Goal: Task Accomplishment & Management: Use online tool/utility

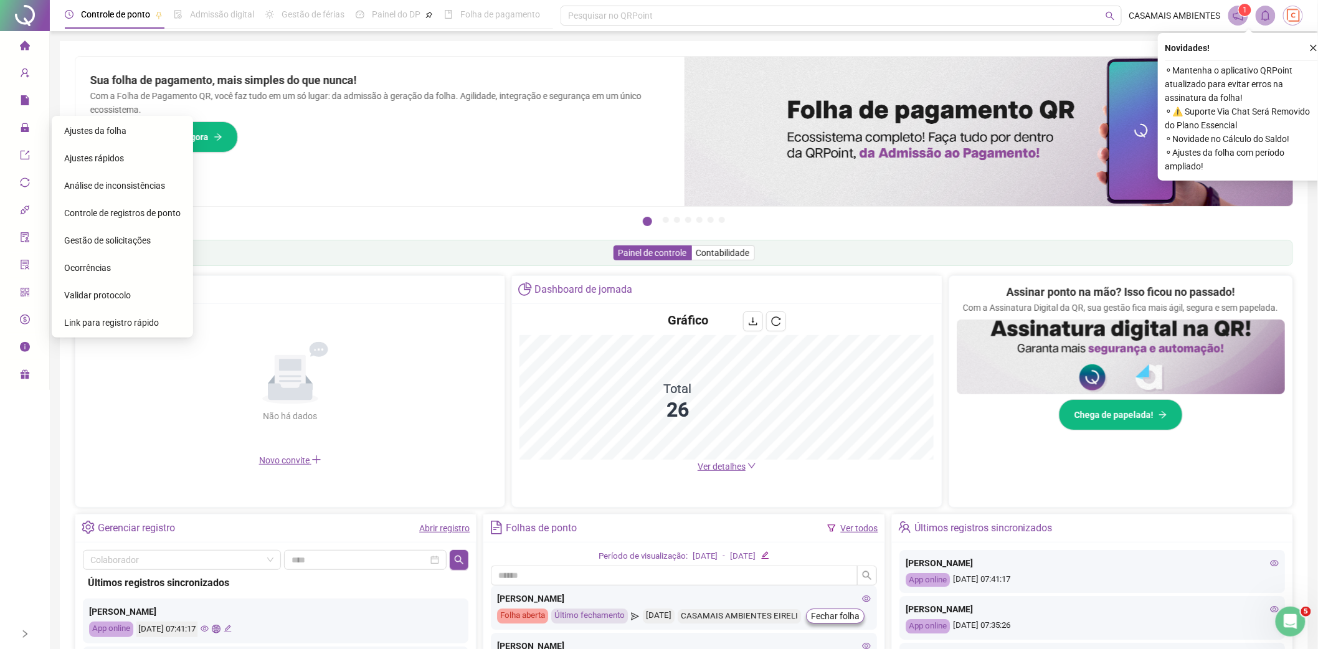
click at [110, 243] on span "Gestão de solicitações" at bounding box center [107, 240] width 87 height 10
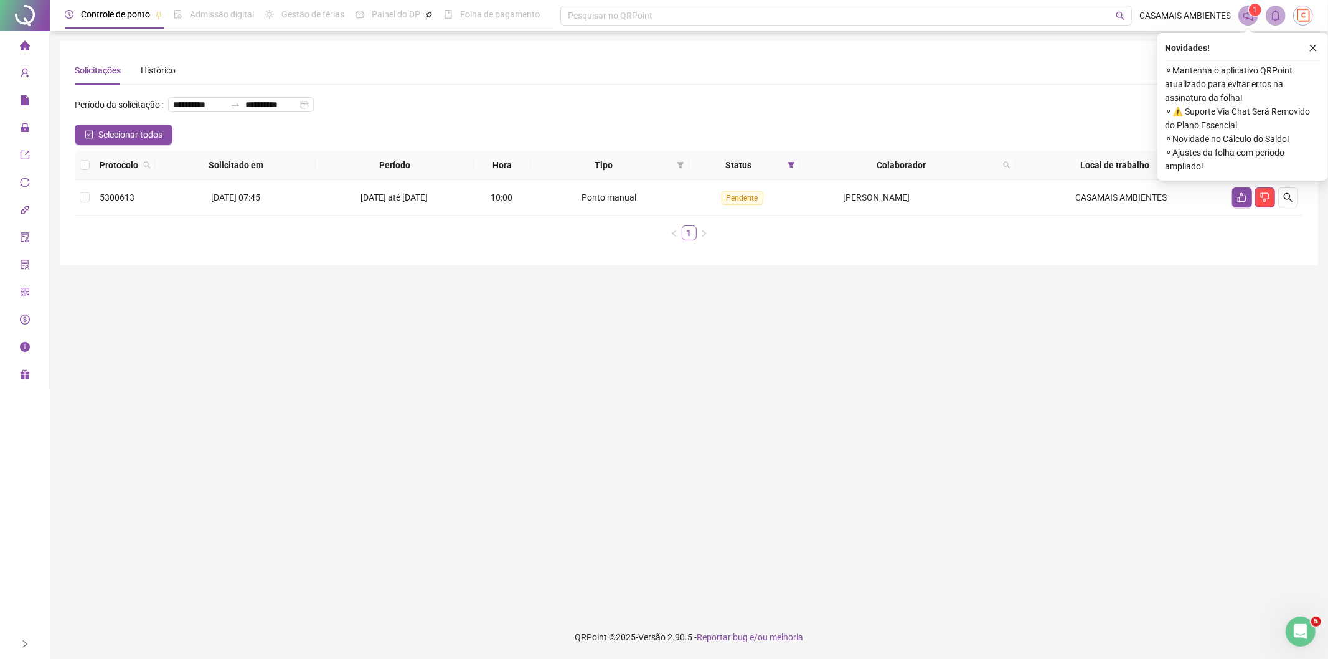
click at [1310, 50] on icon "close" at bounding box center [1313, 48] width 9 height 9
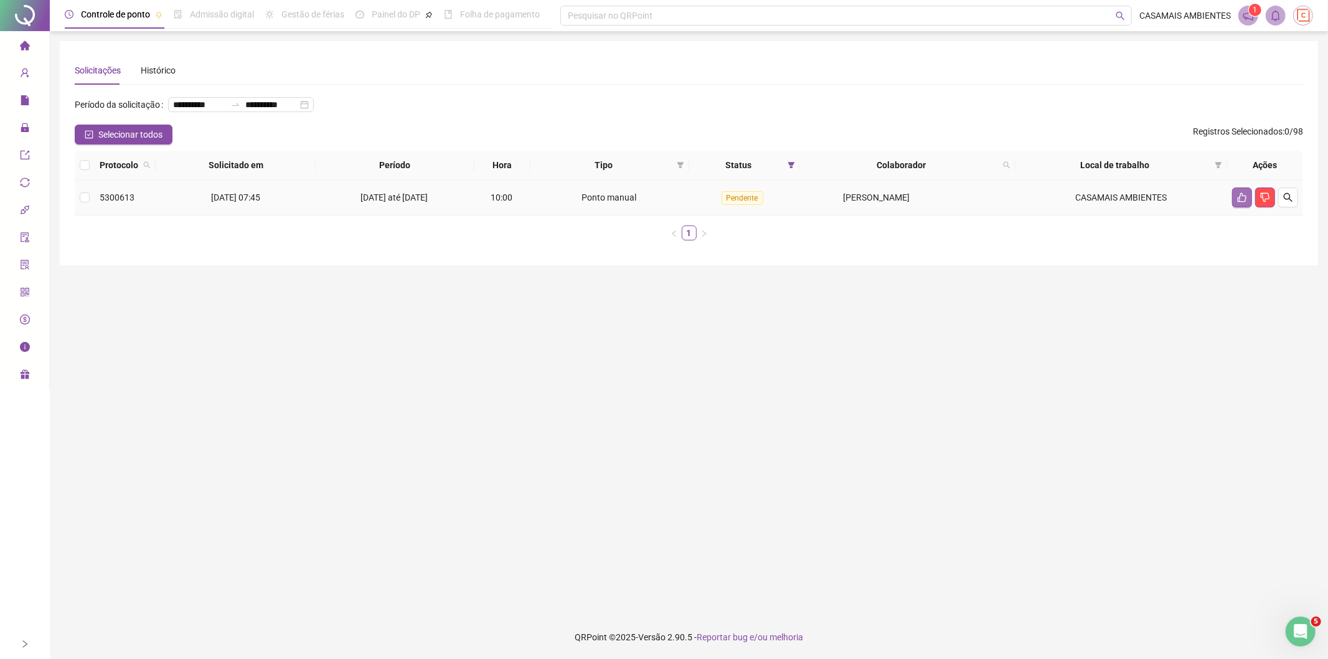
click at [1246, 196] on icon "like" at bounding box center [1242, 197] width 9 height 9
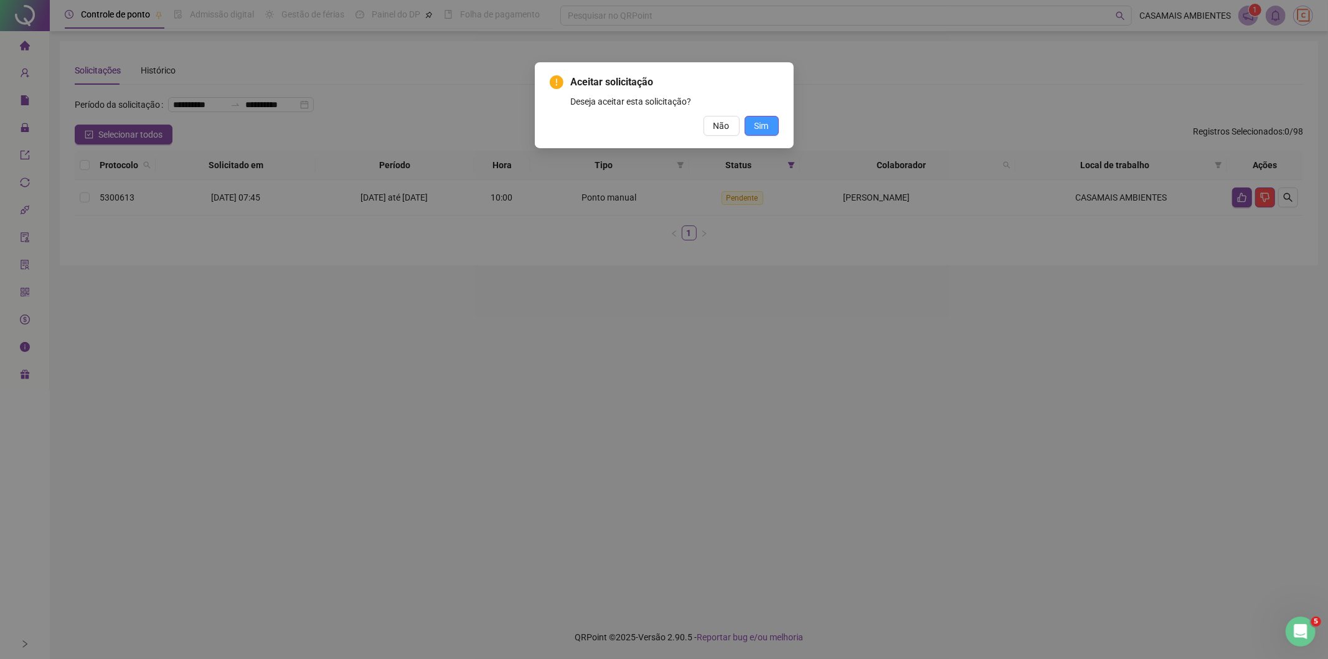
click at [763, 131] on span "Sim" at bounding box center [762, 126] width 14 height 14
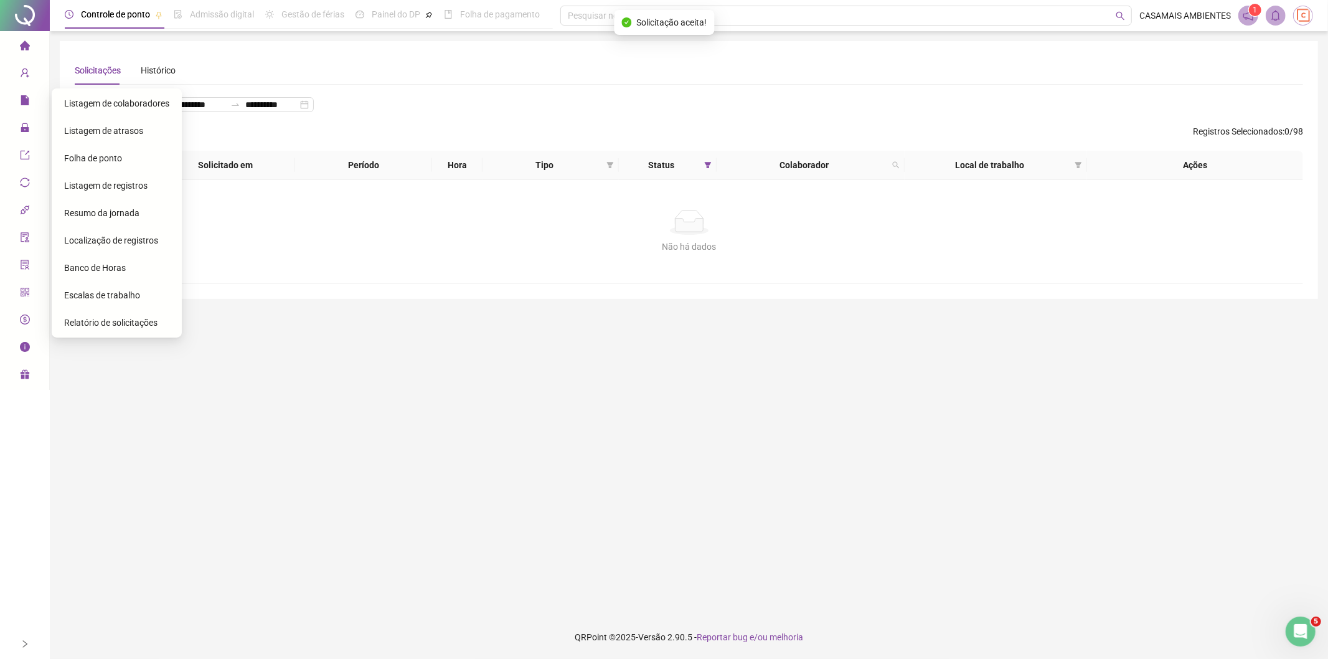
click at [27, 39] on span "home" at bounding box center [25, 47] width 10 height 25
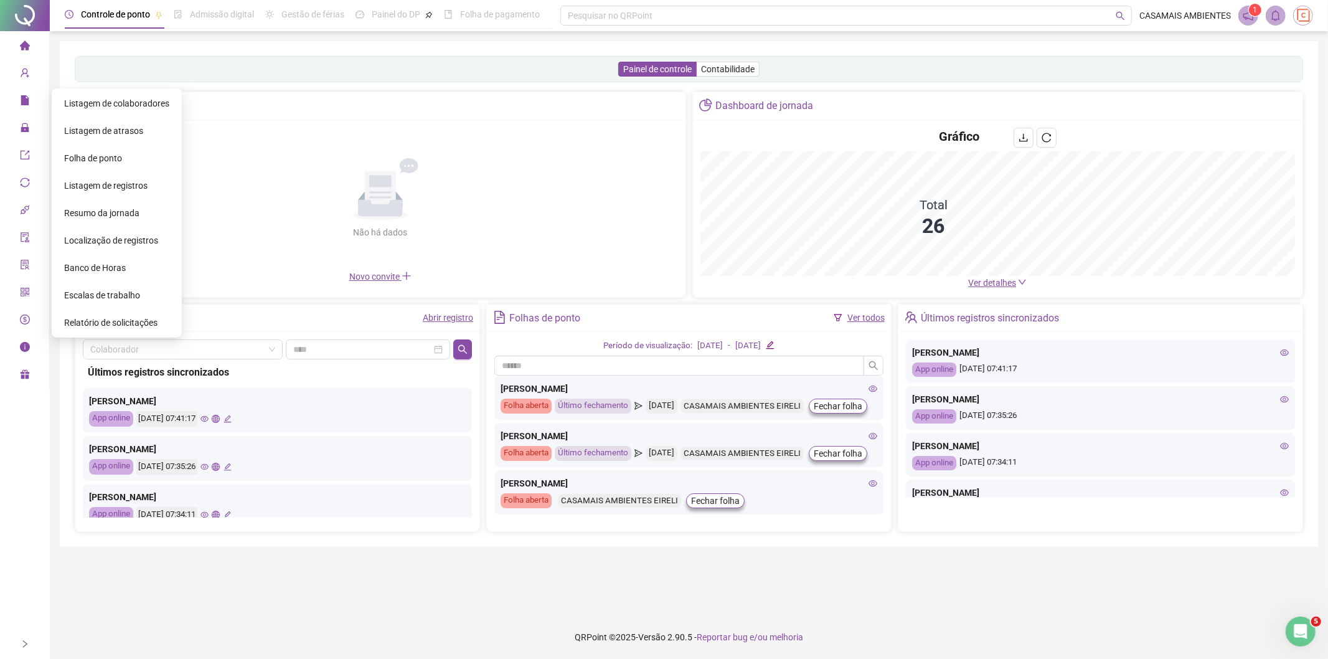
click at [113, 160] on span "Folha de ponto" at bounding box center [93, 158] width 58 height 10
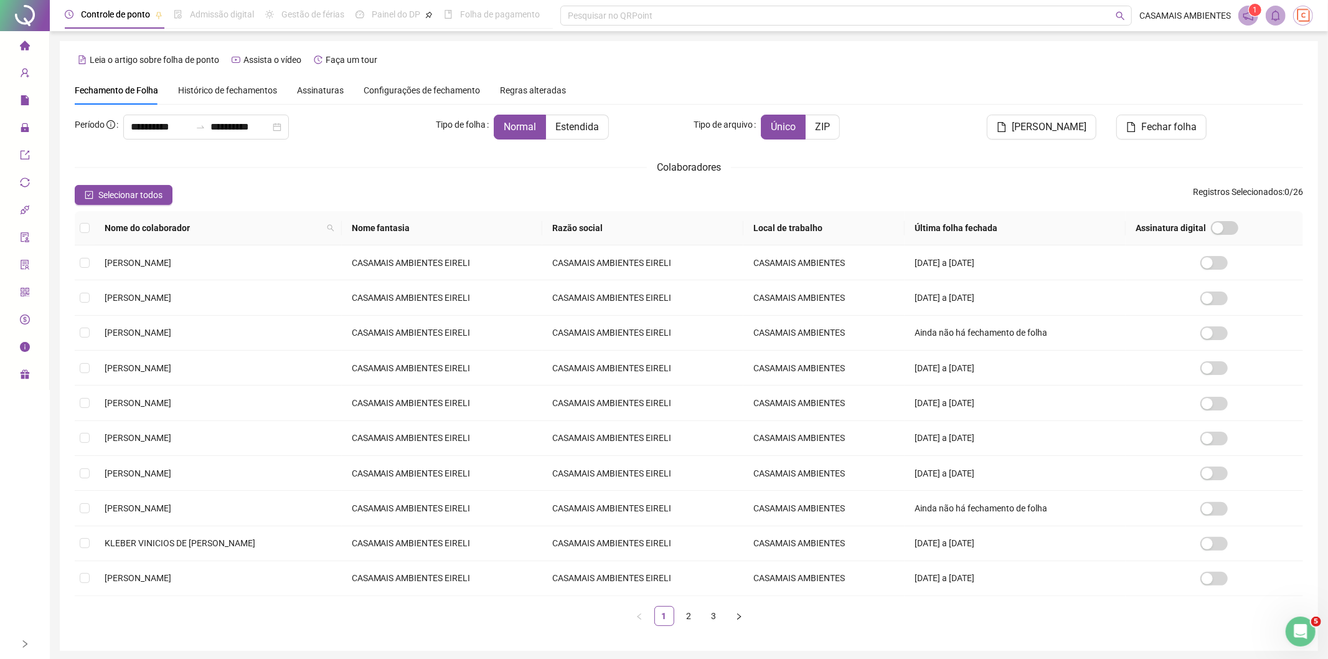
type input "**********"
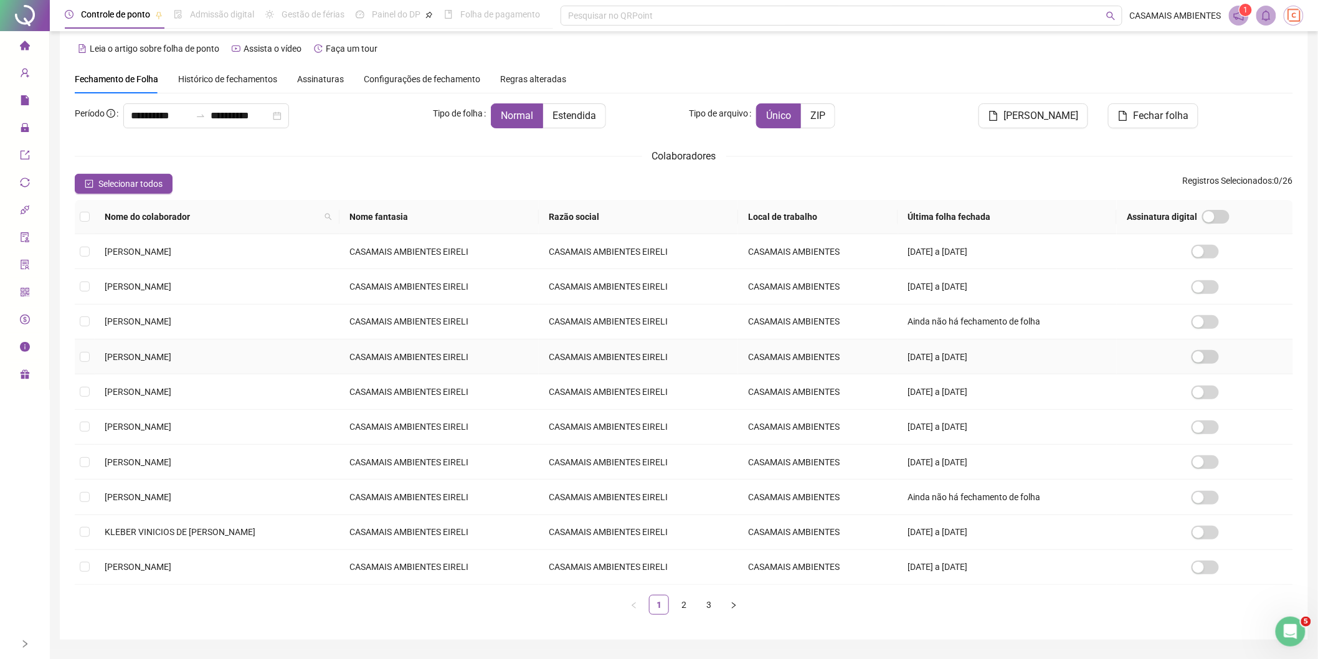
scroll to position [51, 0]
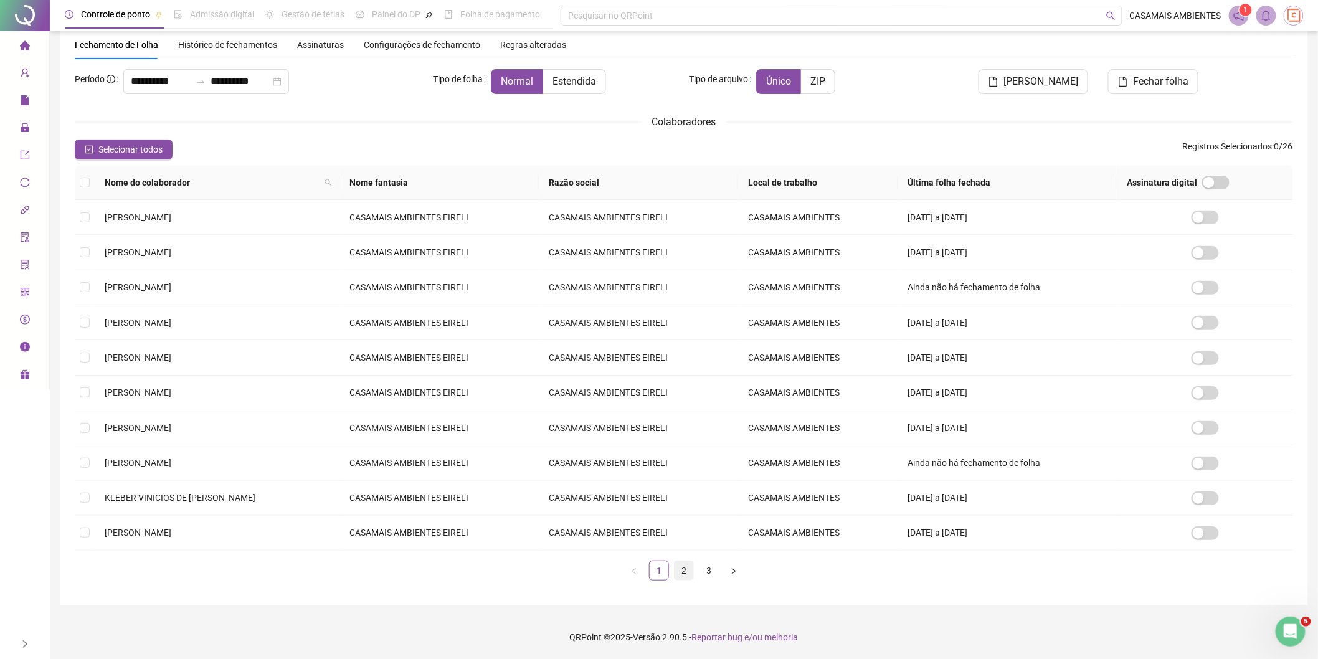
click at [682, 565] on div "Nome do colaborador Nome fantasia Razão social Local de trabalho Última folha f…" at bounding box center [684, 373] width 1218 height 415
click at [696, 567] on ul "1 2 3" at bounding box center [684, 570] width 1218 height 20
click at [688, 569] on link "2" at bounding box center [683, 570] width 19 height 19
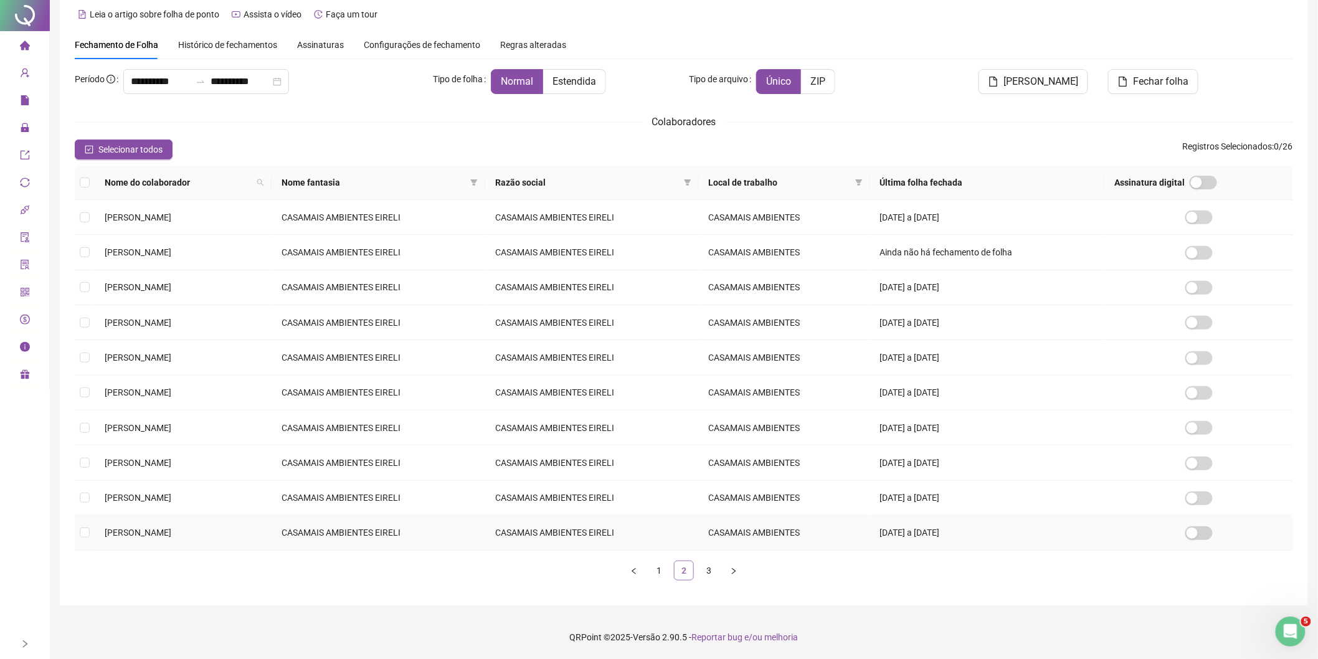
scroll to position [0, 0]
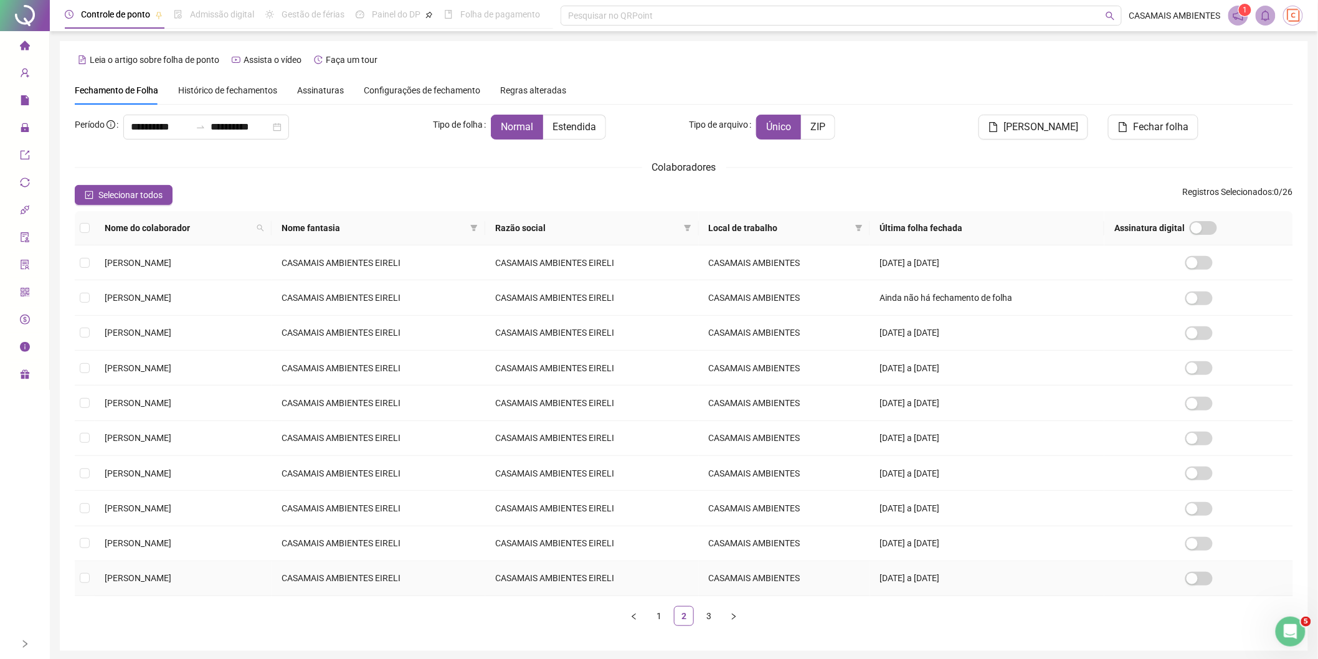
click at [699, 572] on td "CASAMAIS AMBIENTES EIRELI" at bounding box center [592, 578] width 214 height 35
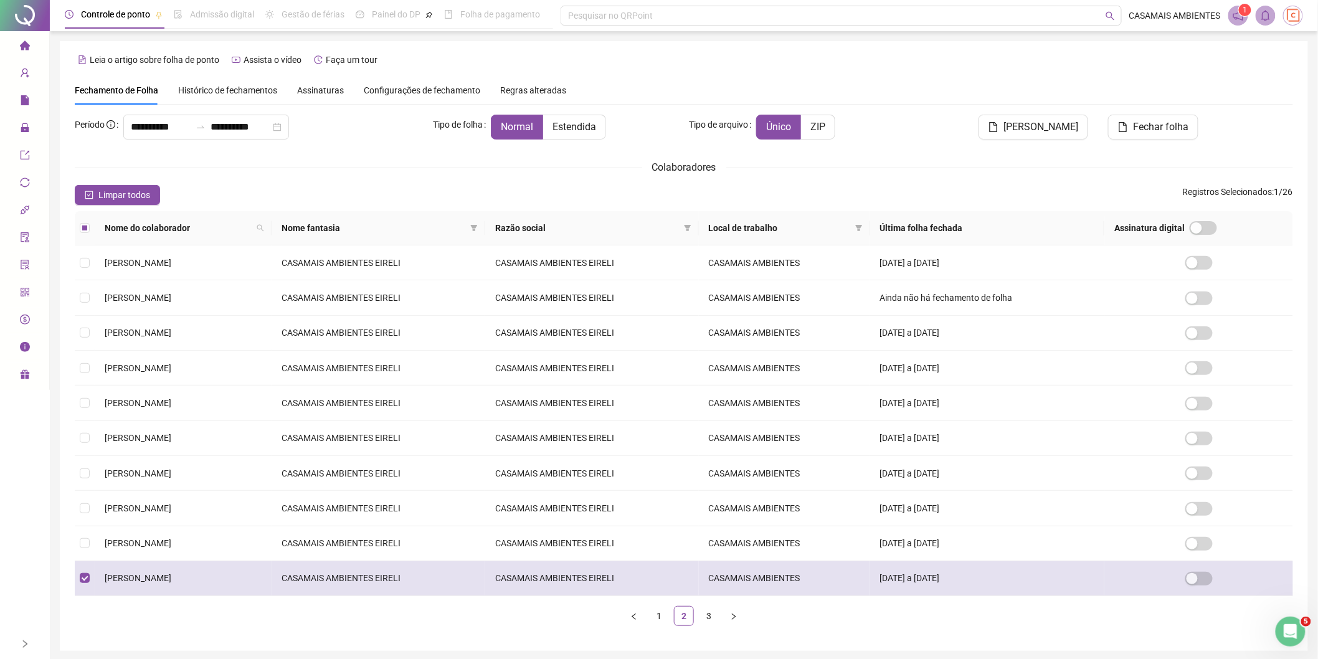
click at [97, 584] on td "[PERSON_NAME]" at bounding box center [183, 578] width 177 height 35
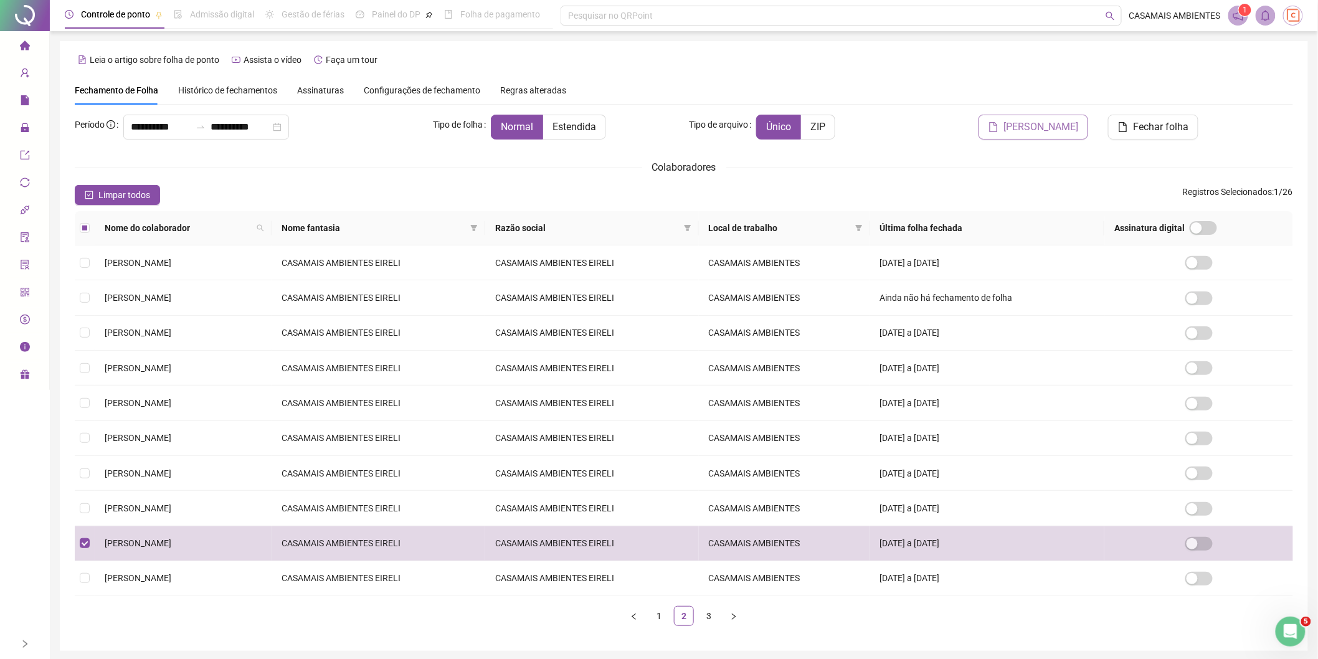
click at [1033, 128] on span "[PERSON_NAME]" at bounding box center [1040, 127] width 75 height 15
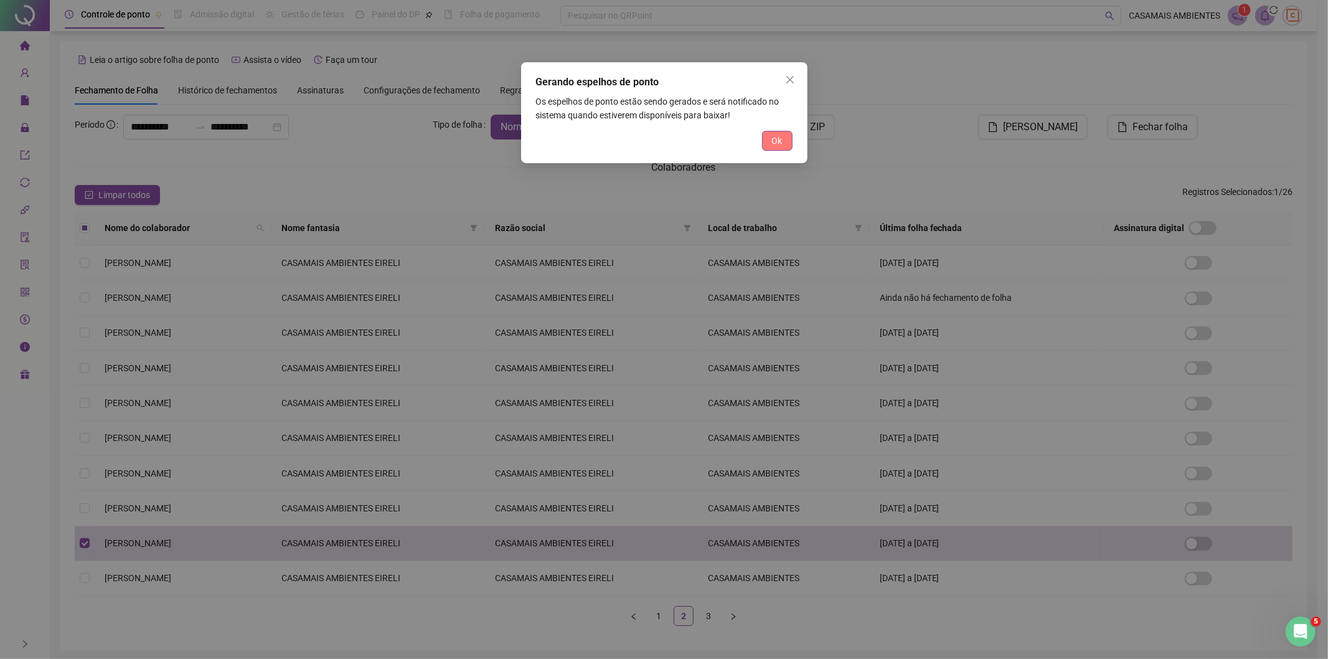
click at [783, 143] on button "Ok" at bounding box center [777, 141] width 31 height 20
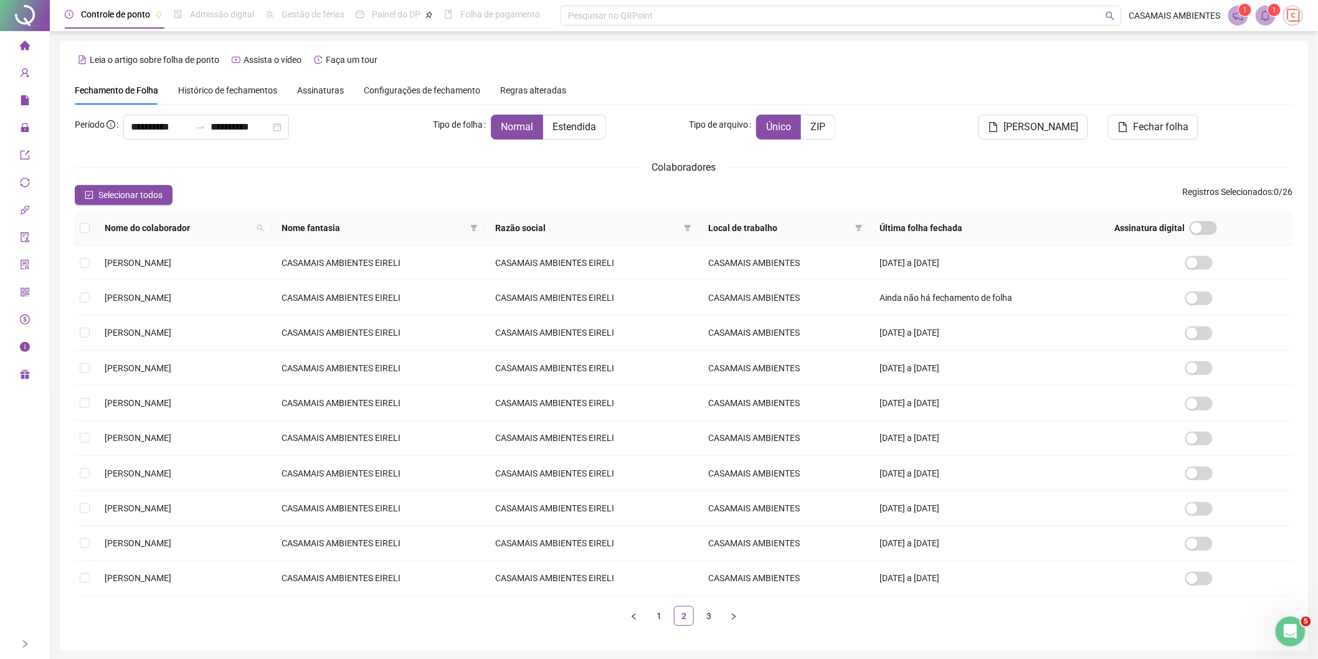
click at [1266, 14] on icon "bell" at bounding box center [1265, 15] width 11 height 11
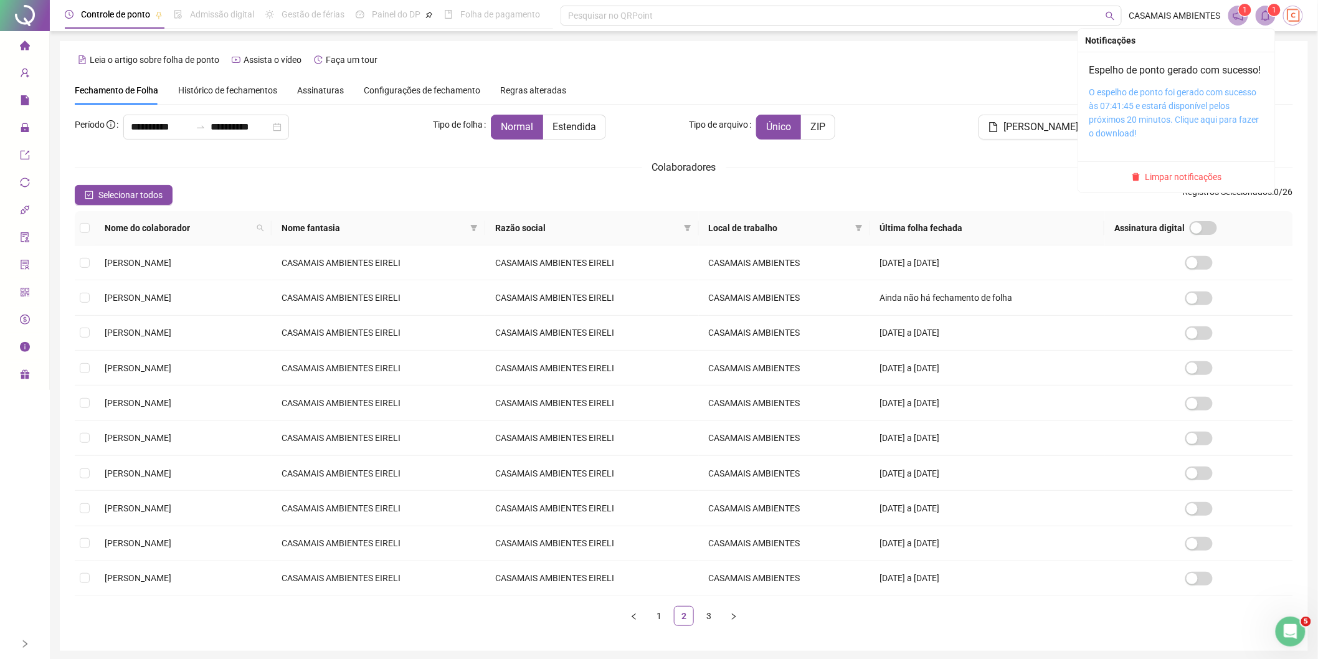
click at [1170, 104] on link "O espelho de ponto foi gerado com sucesso às 07:41:45 e estará disponível pelos…" at bounding box center [1174, 112] width 170 height 51
click at [1168, 113] on div "O espelho de ponto foi gerado com sucesso às 07:41:45 e estará disponível pelos…" at bounding box center [1176, 112] width 174 height 55
